Goal: Task Accomplishment & Management: Use online tool/utility

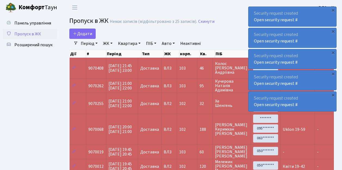
select select "25"
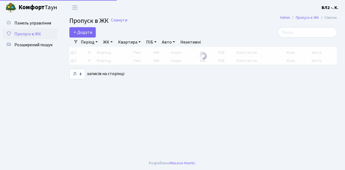
select select "25"
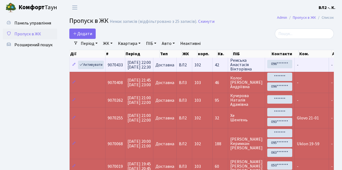
click at [310, 70] on td "-" at bounding box center [312, 65] width 34 height 14
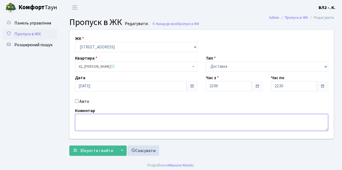
click at [88, 118] on textarea at bounding box center [201, 122] width 253 height 17
type textarea "Glovo 22-13"
click at [84, 150] on span "Зберегти і вийти" at bounding box center [96, 151] width 33 height 6
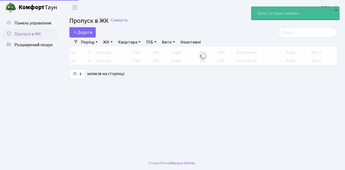
select select "25"
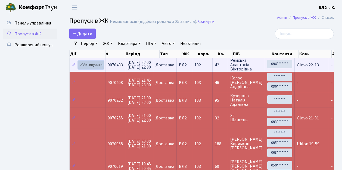
click at [102, 68] on link "Активувати" at bounding box center [91, 65] width 26 height 8
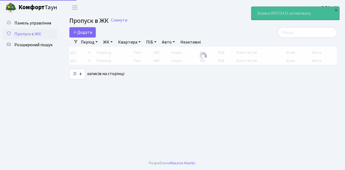
select select "25"
